Goal: Transaction & Acquisition: Register for event/course

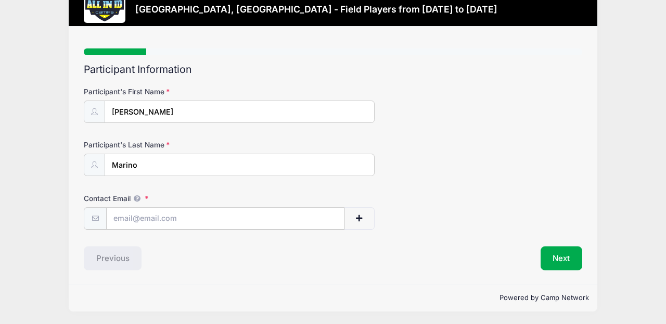
scroll to position [39, 0]
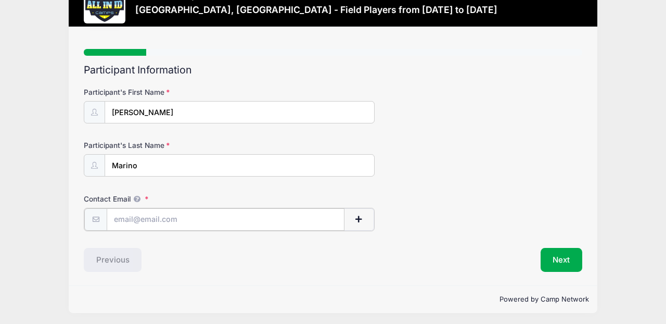
click at [123, 219] on input "Contact Email" at bounding box center [226, 219] width 238 height 22
type input "rileymarino16@gmail.com"
click at [558, 259] on button "Next" at bounding box center [562, 259] width 42 height 24
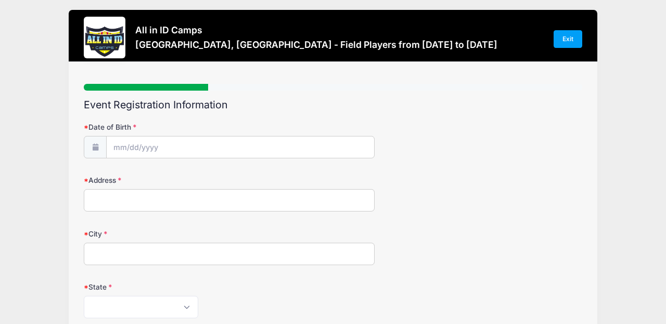
scroll to position [0, 0]
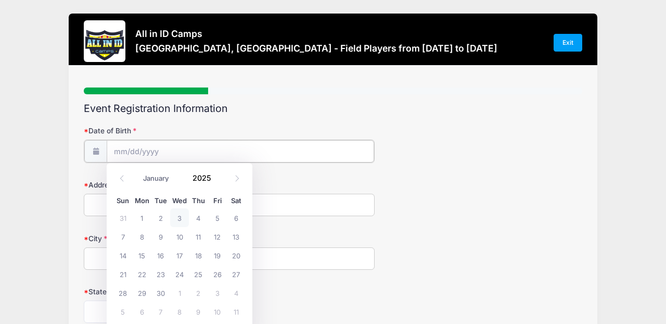
click at [114, 153] on input "Date of Birth" at bounding box center [241, 151] width 268 height 22
click at [124, 152] on input "Date of Birth" at bounding box center [241, 151] width 268 height 22
click at [120, 177] on icon at bounding box center [122, 178] width 7 height 7
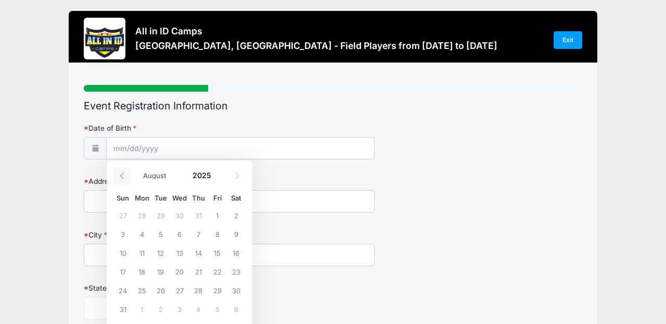
click at [120, 177] on icon at bounding box center [122, 175] width 7 height 7
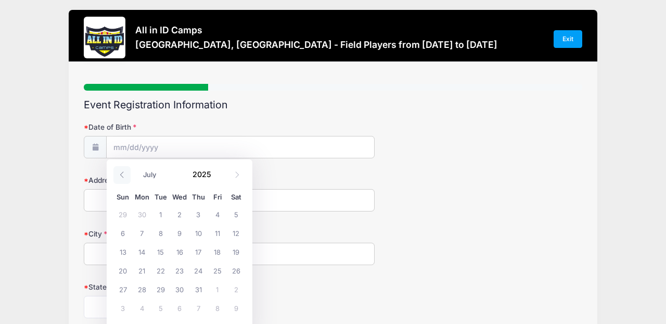
click at [120, 177] on icon at bounding box center [122, 174] width 7 height 7
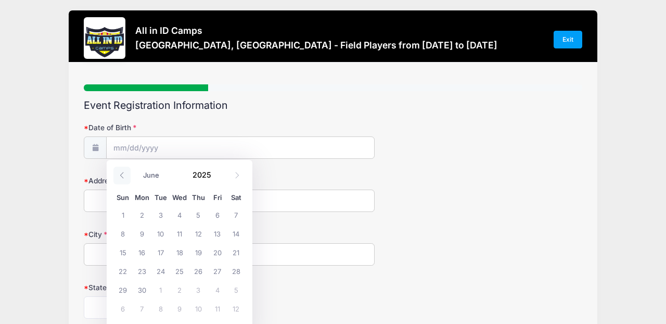
click at [120, 177] on icon at bounding box center [122, 175] width 7 height 7
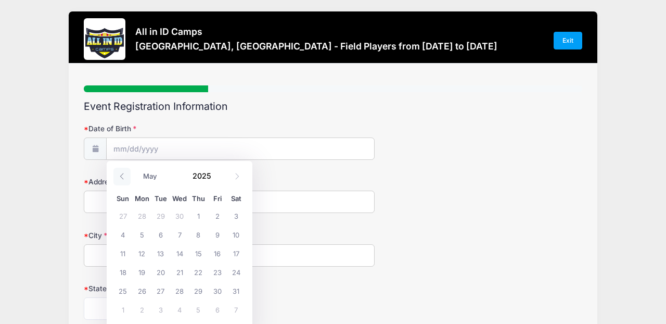
scroll to position [4, 1]
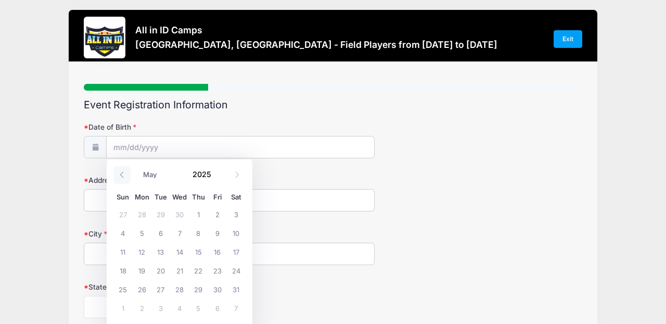
click at [120, 177] on icon at bounding box center [122, 174] width 7 height 7
drag, startPoint x: 120, startPoint y: 177, endPoint x: 172, endPoint y: 177, distance: 51.5
click at [120, 177] on icon at bounding box center [122, 174] width 7 height 7
select select "2"
click at [198, 175] on input "2025" at bounding box center [204, 174] width 34 height 16
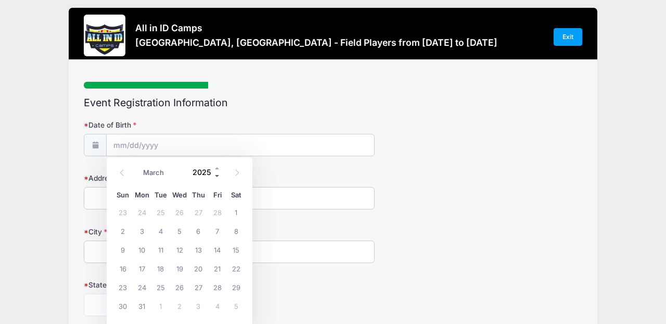
click at [217, 177] on span at bounding box center [217, 176] width 7 height 8
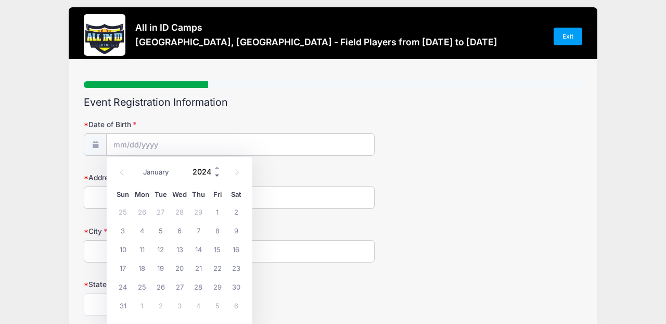
click at [217, 177] on span at bounding box center [217, 175] width 7 height 8
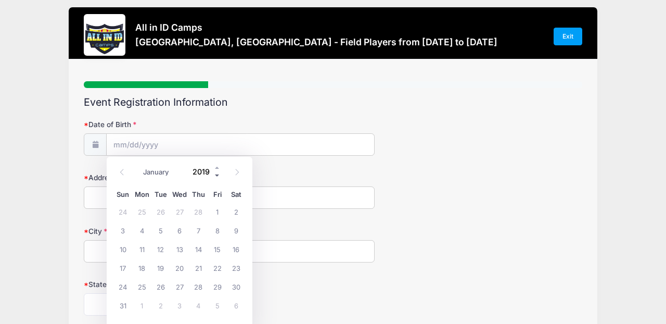
click at [217, 177] on span at bounding box center [217, 175] width 7 height 8
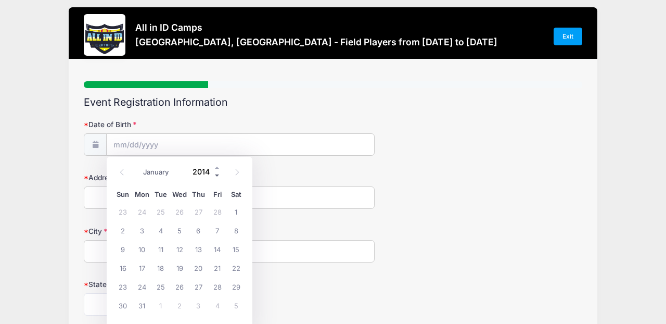
click at [217, 177] on span at bounding box center [217, 175] width 7 height 8
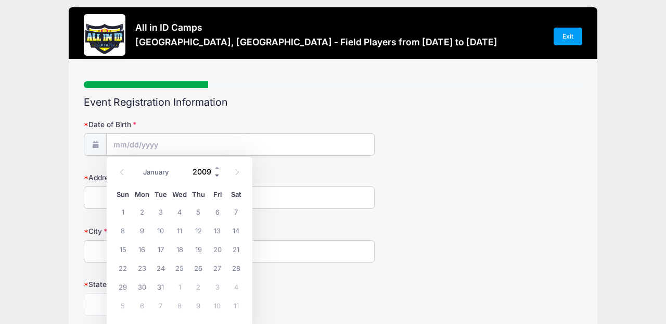
click at [217, 177] on span at bounding box center [217, 175] width 7 height 8
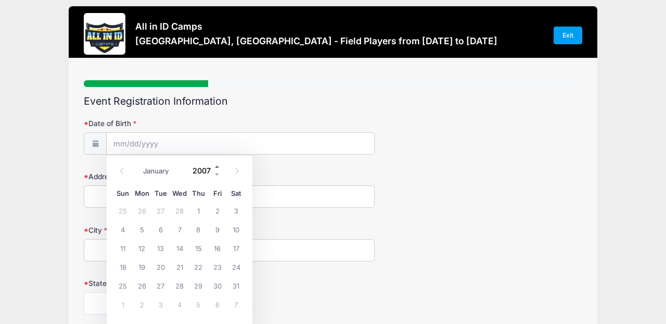
scroll to position [5, 1]
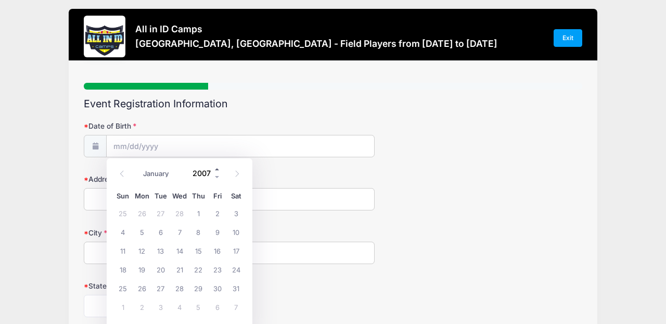
click at [220, 171] on span at bounding box center [217, 169] width 7 height 8
type input "2009"
click at [236, 174] on icon at bounding box center [237, 173] width 7 height 7
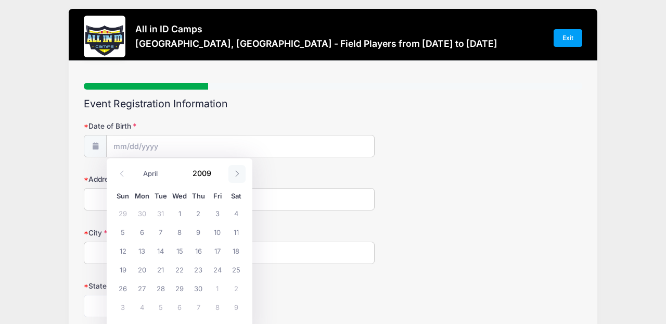
click at [236, 174] on icon at bounding box center [237, 173] width 7 height 7
click at [121, 173] on icon at bounding box center [122, 173] width 7 height 7
select select "5"
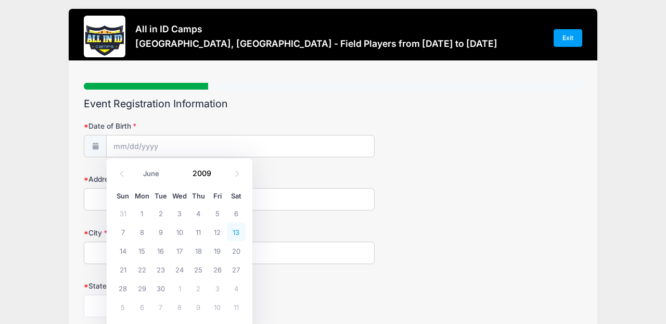
click at [236, 234] on span "13" at bounding box center [236, 231] width 19 height 19
type input "06/13/2009"
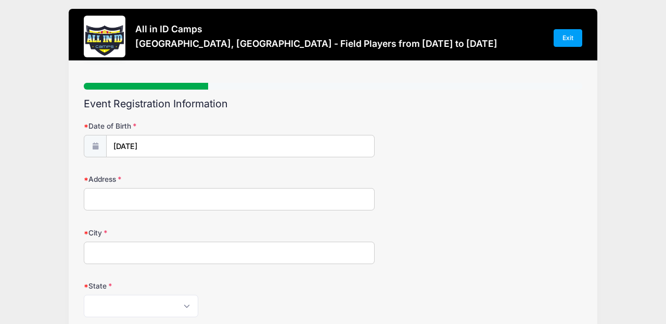
click at [109, 200] on input "Address" at bounding box center [229, 199] width 291 height 22
type input "89 Merritt Dr"
click at [106, 249] on input "City" at bounding box center [229, 253] width 291 height 22
type input "Oradell"
select select "NJ"
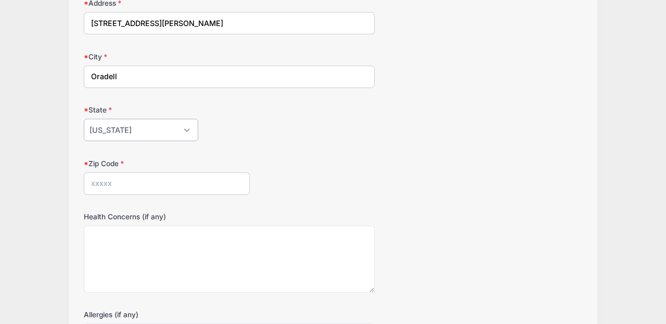
scroll to position [185, 0]
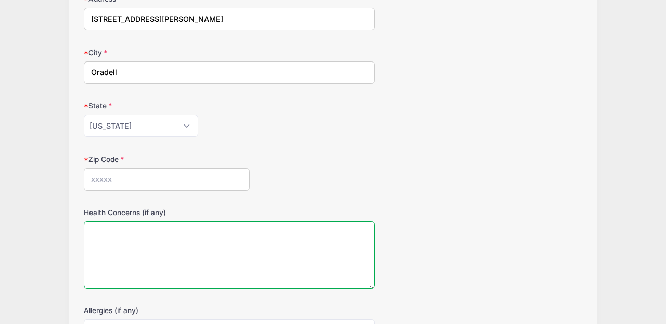
click at [112, 229] on textarea "Health Concerns (if any)" at bounding box center [229, 254] width 291 height 67
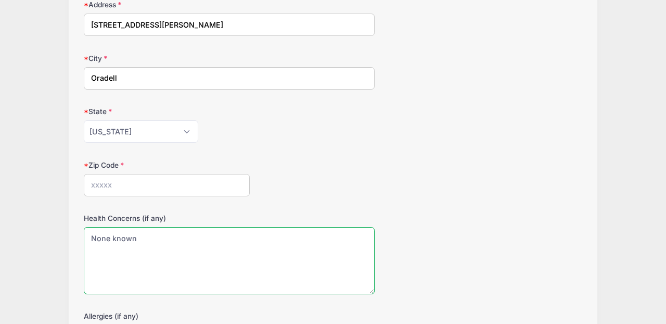
scroll to position [182, 0]
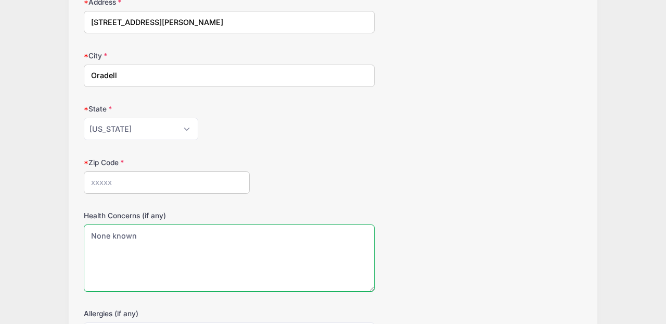
type textarea "None known"
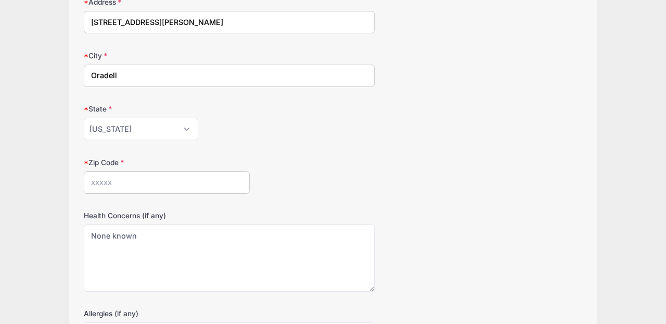
click at [107, 179] on input "Zip Code" at bounding box center [167, 182] width 166 height 22
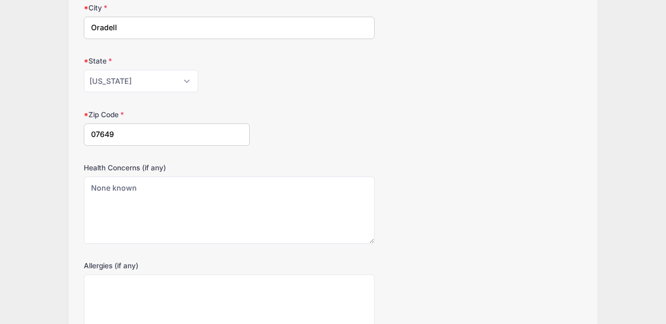
scroll to position [234, 0]
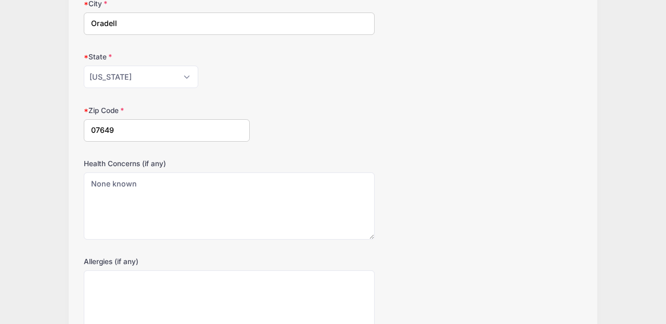
type input "07649"
click at [104, 279] on textarea "Allergies (if any)" at bounding box center [229, 303] width 291 height 67
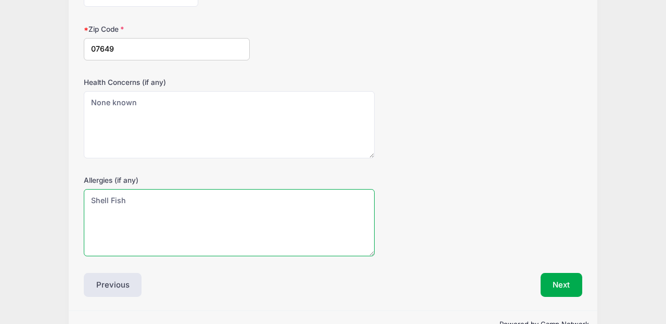
scroll to position [335, 0]
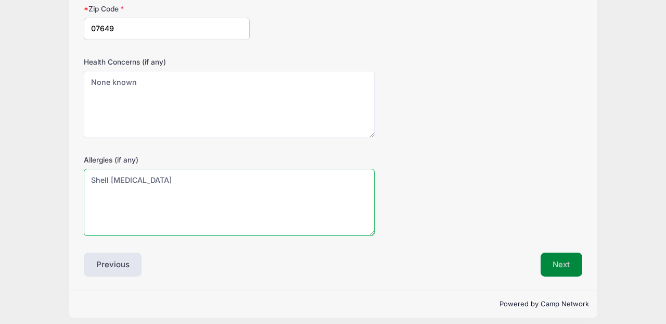
type textarea "Shell Fish Allergy"
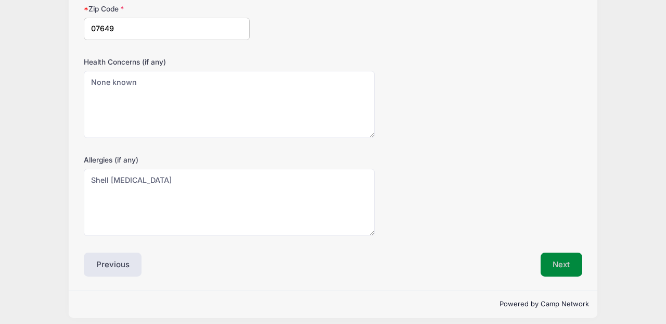
click at [543, 267] on button "Next" at bounding box center [562, 265] width 42 height 24
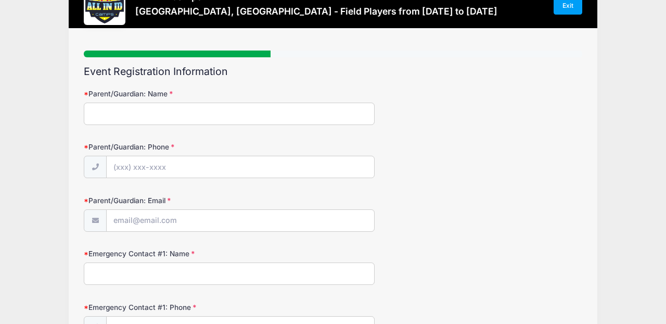
scroll to position [0, 0]
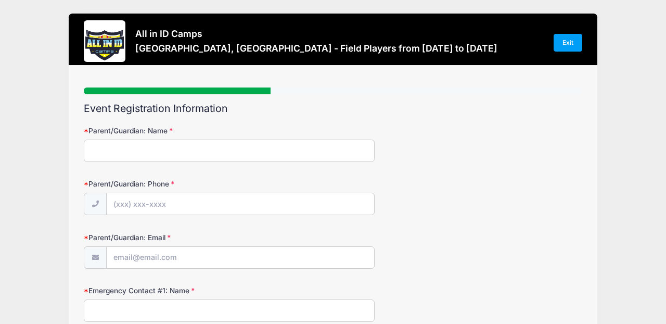
click at [96, 141] on input "Parent/Guardian: Name" at bounding box center [229, 151] width 291 height 22
click at [118, 149] on input "Christoher Marino" at bounding box center [229, 151] width 291 height 22
type input "Christopher Marino"
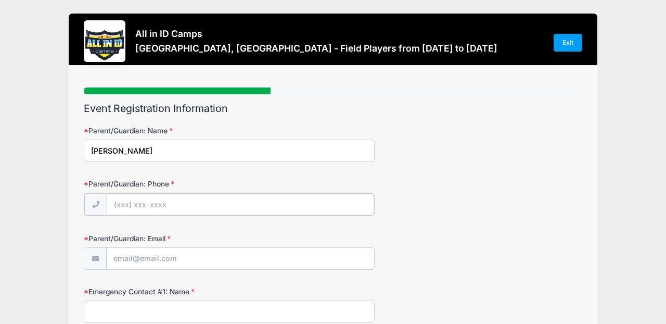
click at [117, 201] on input "Parent/Guardian: Phone" at bounding box center [241, 204] width 268 height 22
type input "(201) 250-5379"
click at [130, 262] on input "Parent/Guardian: Email" at bounding box center [241, 258] width 268 height 22
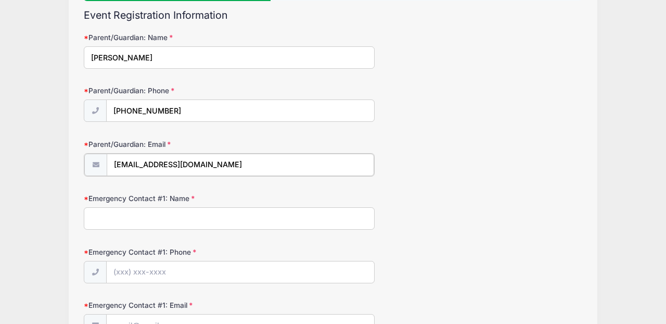
scroll to position [93, 1]
type input "chrismarino16@gmail.com"
click at [104, 211] on input "Emergency Contact #1: Name" at bounding box center [229, 217] width 291 height 22
type input "Linda Marino"
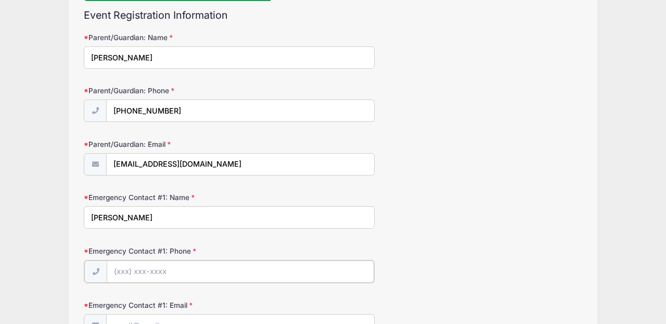
click at [117, 268] on input "Emergency Contact #1: Phone" at bounding box center [241, 271] width 268 height 22
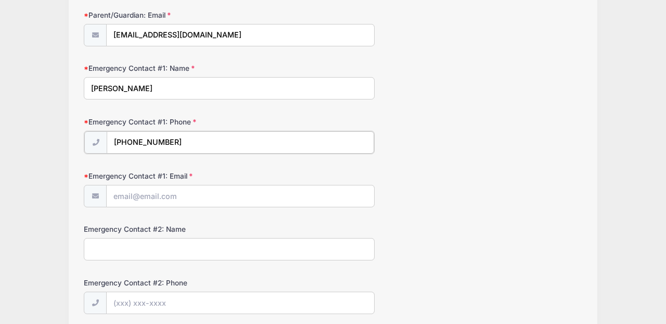
scroll to position [259, 0]
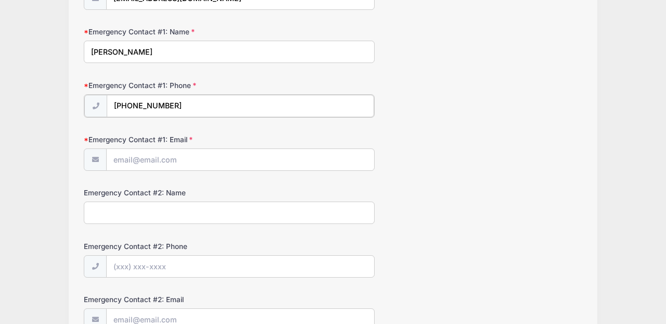
type input "(551) 235-7927"
click at [126, 158] on input "Emergency Contact #1: Email" at bounding box center [241, 159] width 268 height 22
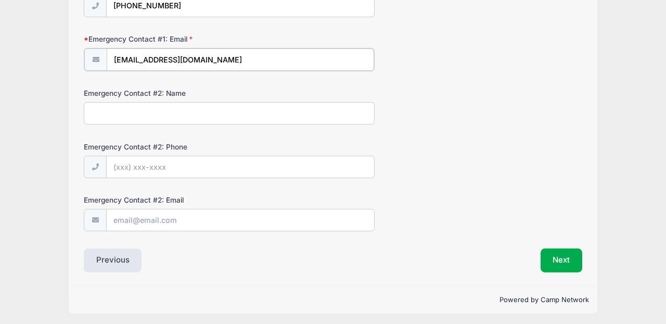
scroll to position [358, 0]
type input "lindamarino12@gmail.com"
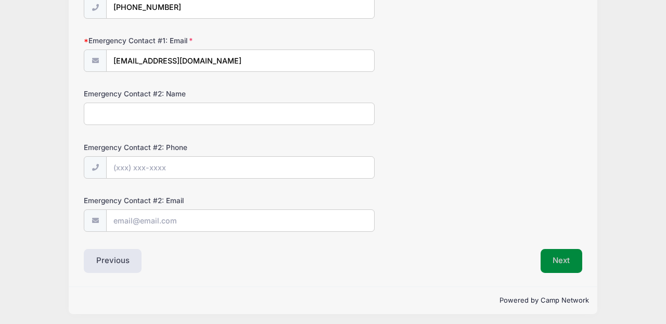
click at [566, 260] on button "Next" at bounding box center [562, 261] width 42 height 24
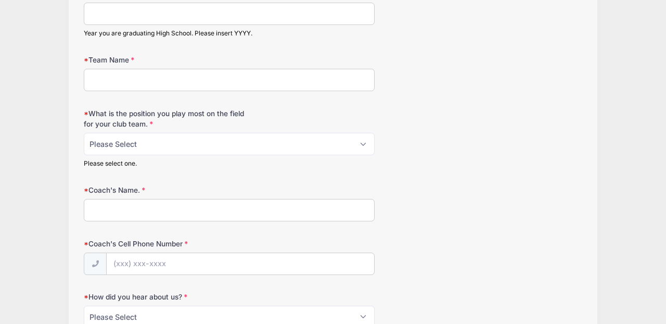
scroll to position [0, 0]
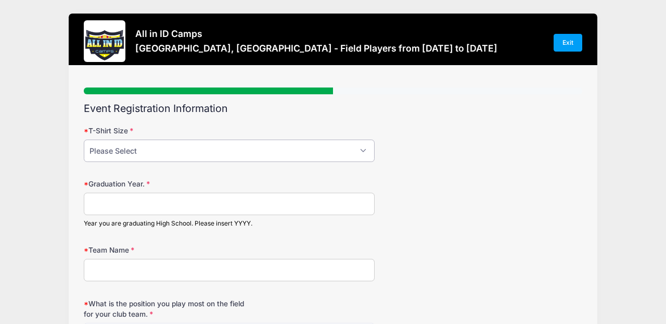
select select "AM"
click at [109, 205] on input "Graduation Year." at bounding box center [229, 204] width 291 height 22
type input "2027"
click at [123, 270] on input "Team Name" at bounding box center [229, 270] width 291 height 22
click at [107, 272] on input "Worl Class FC ECNL G09" at bounding box center [229, 270] width 291 height 22
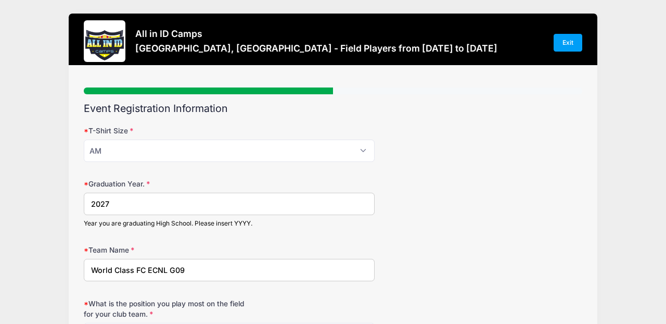
type input "World Class FC ECNL G09"
click at [307, 221] on div "Year you are graduating High School. Please insert YYYY." at bounding box center [229, 223] width 291 height 9
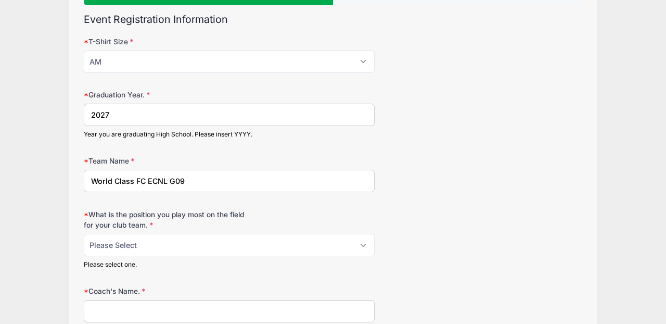
scroll to position [94, 0]
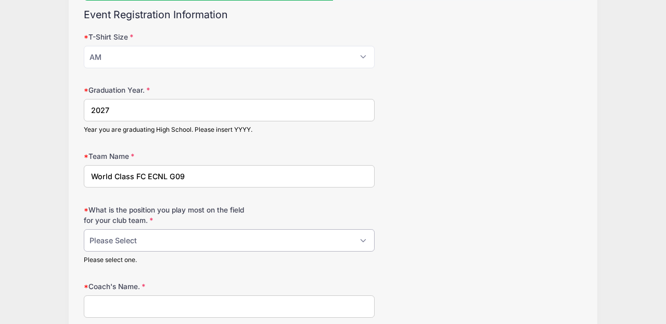
select select "3-LB"
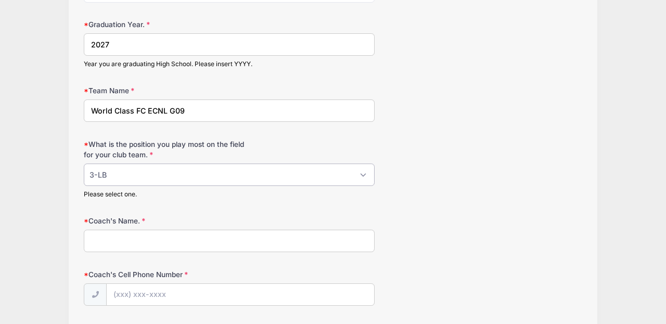
scroll to position [163, 0]
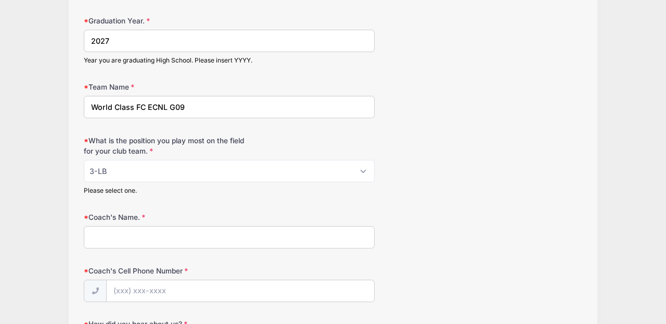
click at [92, 238] on input "Coach's Name." at bounding box center [229, 237] width 291 height 22
type input "Sean McCarthy"
drag, startPoint x: 116, startPoint y: 290, endPoint x: 160, endPoint y: 289, distance: 44.3
click at [116, 291] on input "Coach's Cell Phone Number" at bounding box center [241, 291] width 268 height 22
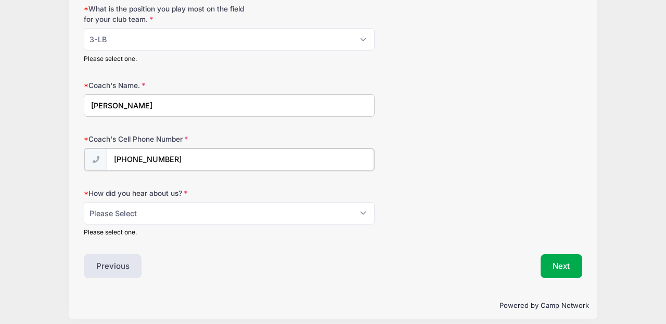
scroll to position [300, 0]
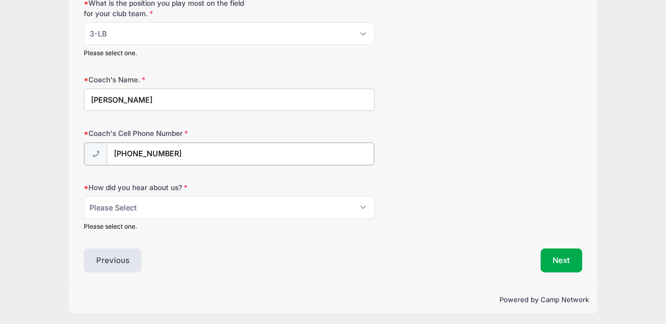
type input "(631) 258-6419"
select select "Website"
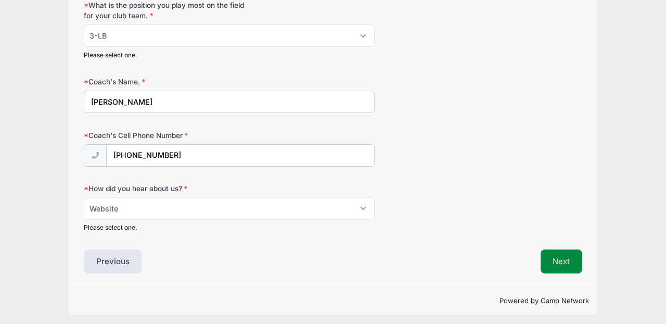
click at [565, 258] on button "Next" at bounding box center [562, 261] width 42 height 24
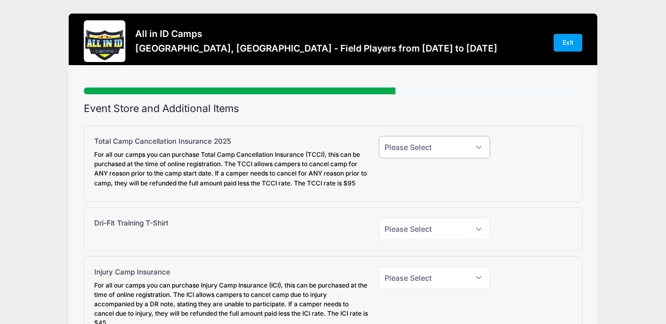
scroll to position [0, 1]
select select "1"
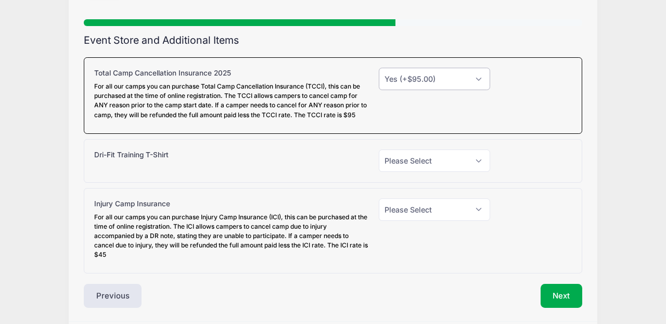
scroll to position [71, 0]
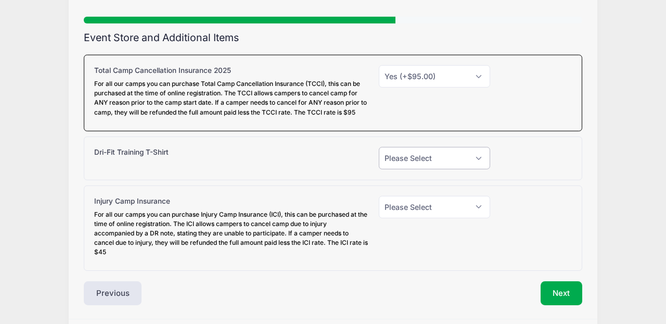
select select "1"
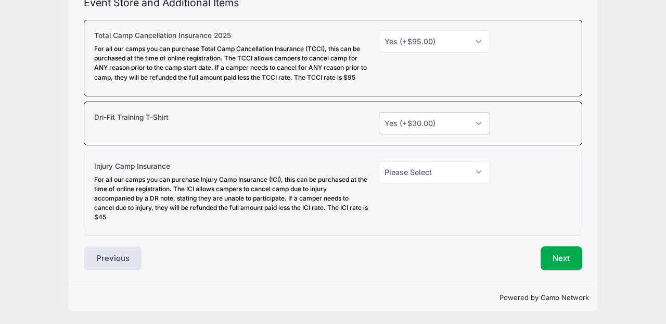
scroll to position [105, 0]
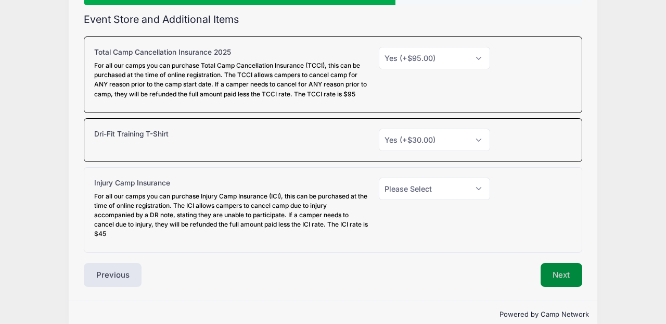
click at [561, 275] on button "Next" at bounding box center [562, 275] width 42 height 24
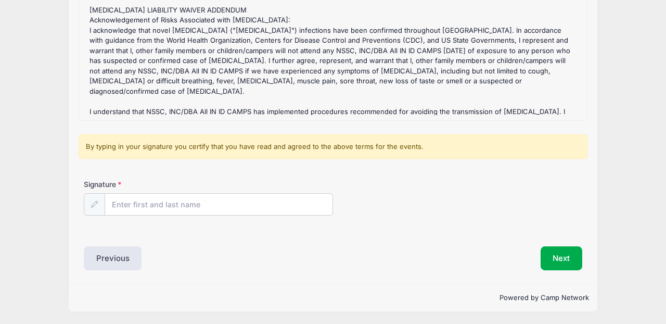
scroll to position [165, 0]
click at [120, 204] on input "Signature" at bounding box center [219, 205] width 228 height 22
type input "Christopher Marino"
click at [165, 148] on div "By typing in your signature you certify that you have read and agreed to the ab…" at bounding box center [333, 147] width 509 height 25
click at [557, 258] on button "Next" at bounding box center [562, 259] width 42 height 24
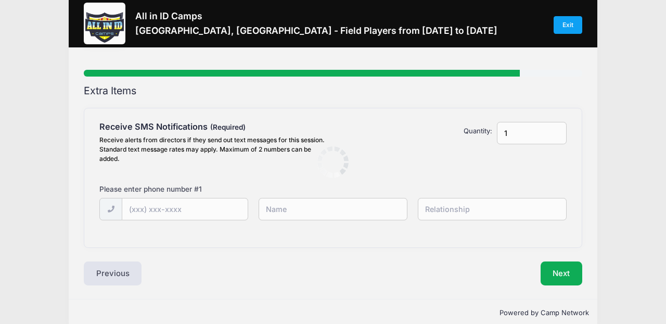
scroll to position [0, 0]
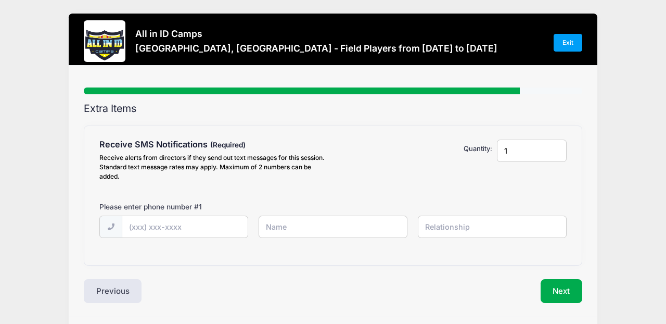
click at [446, 228] on input "text" at bounding box center [492, 227] width 149 height 22
type input "Father"
click at [293, 229] on input "text" at bounding box center [333, 227] width 149 height 22
type input "Christopher Marino"
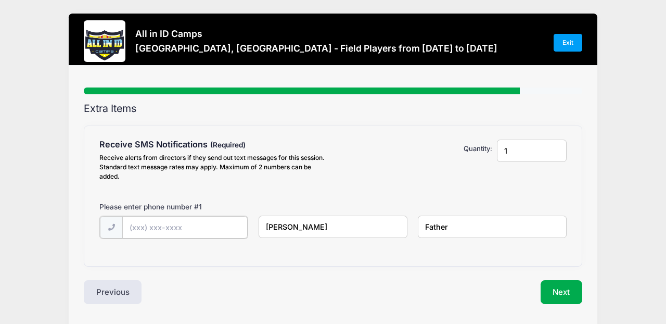
click at [162, 228] on input "text" at bounding box center [184, 227] width 125 height 22
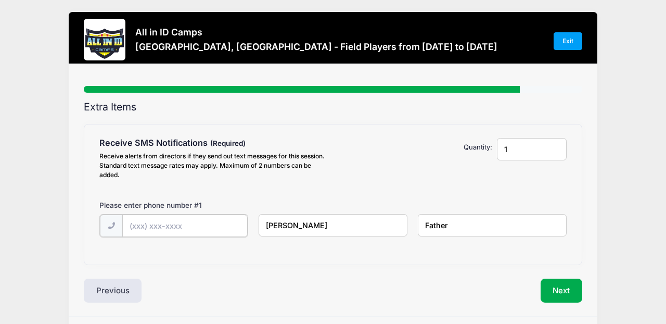
scroll to position [3, 0]
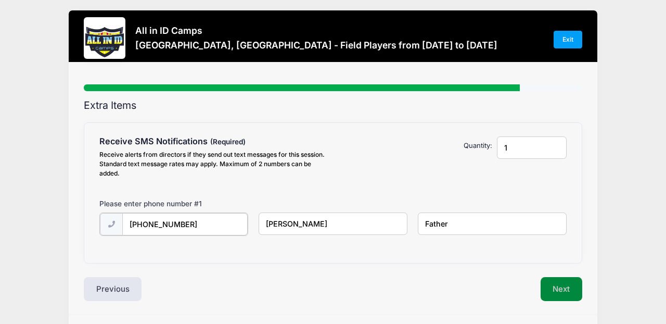
type input "(201) 250-5379"
click at [566, 290] on button "Next" at bounding box center [562, 288] width 42 height 24
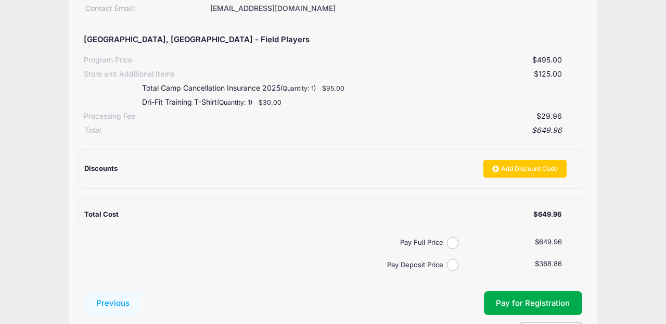
scroll to position [180, 0]
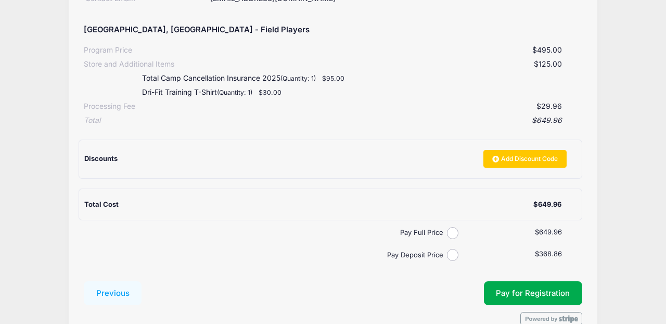
click at [454, 227] on input "Pay Full Price" at bounding box center [453, 233] width 12 height 12
radio input "true"
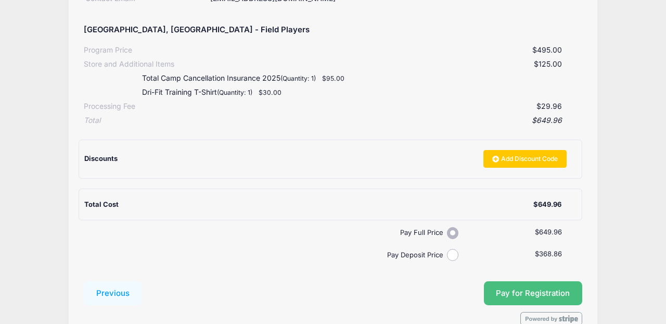
click at [513, 287] on button "Pay for Registration" at bounding box center [533, 293] width 99 height 24
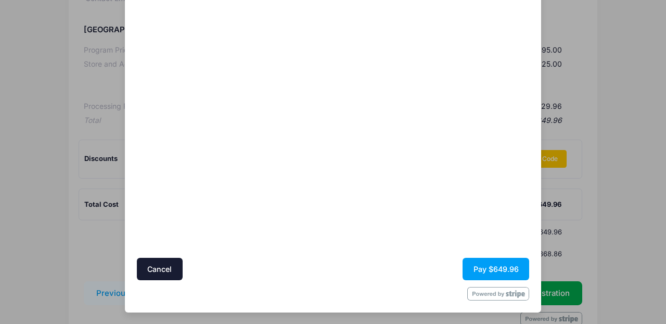
scroll to position [96, 0]
click at [499, 268] on button "Pay $649.96" at bounding box center [496, 269] width 67 height 22
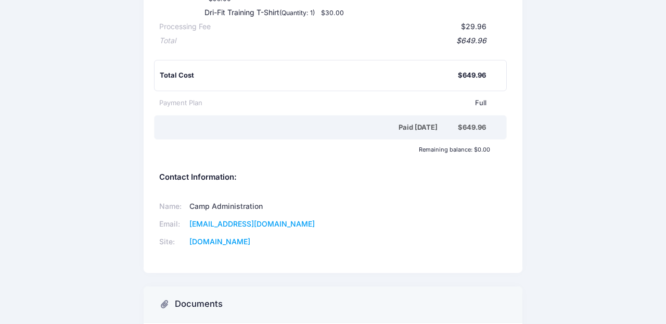
scroll to position [281, 0]
drag, startPoint x: 267, startPoint y: 233, endPoint x: 152, endPoint y: 198, distance: 120.7
click at [152, 198] on div "Participant Information: Participant's First Name: Riley Participant's Last Nam…" at bounding box center [333, 20] width 379 height 503
copy div "Name: Camp Administration Email: allinidcamps@gmail.com Site: allinidcamps.com"
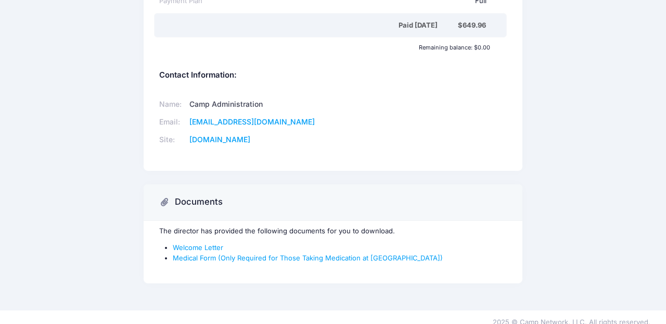
scroll to position [382, 0]
click at [422, 133] on div "Name: Camp Administration Email: allinidcamps@gmail.com Site: allinidcamps.com" at bounding box center [333, 122] width 358 height 70
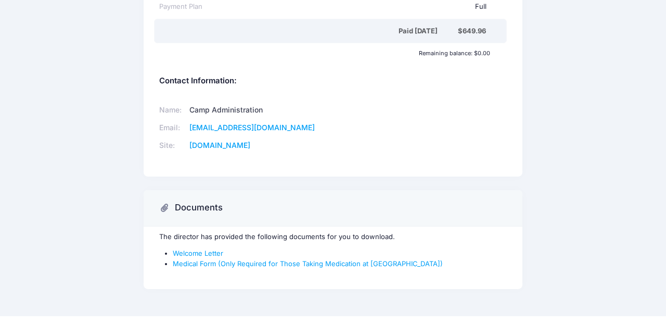
scroll to position [377, 0]
click at [187, 248] on link "Welcome Letter" at bounding box center [198, 252] width 51 height 8
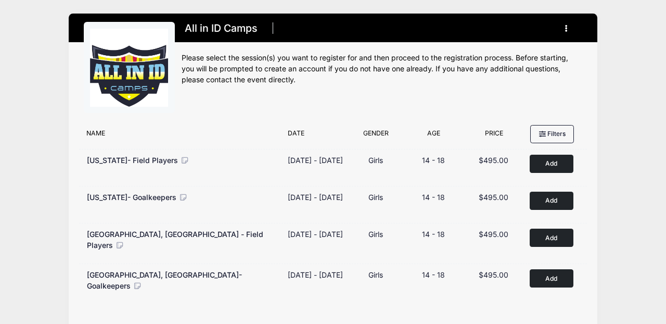
click at [568, 26] on button "button" at bounding box center [569, 28] width 28 height 18
